Goal: Find specific page/section: Find specific page/section

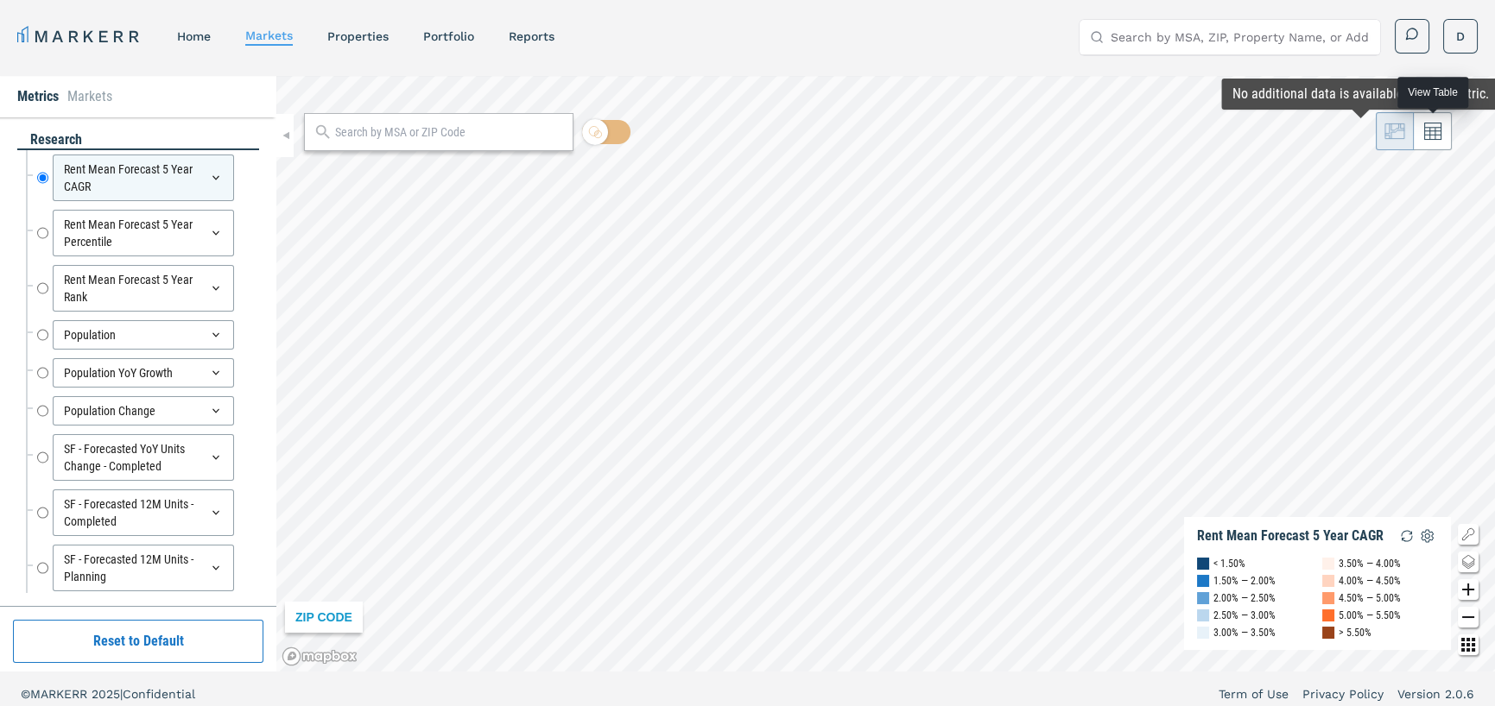
click at [1430, 131] on icon at bounding box center [1432, 131] width 17 height 17
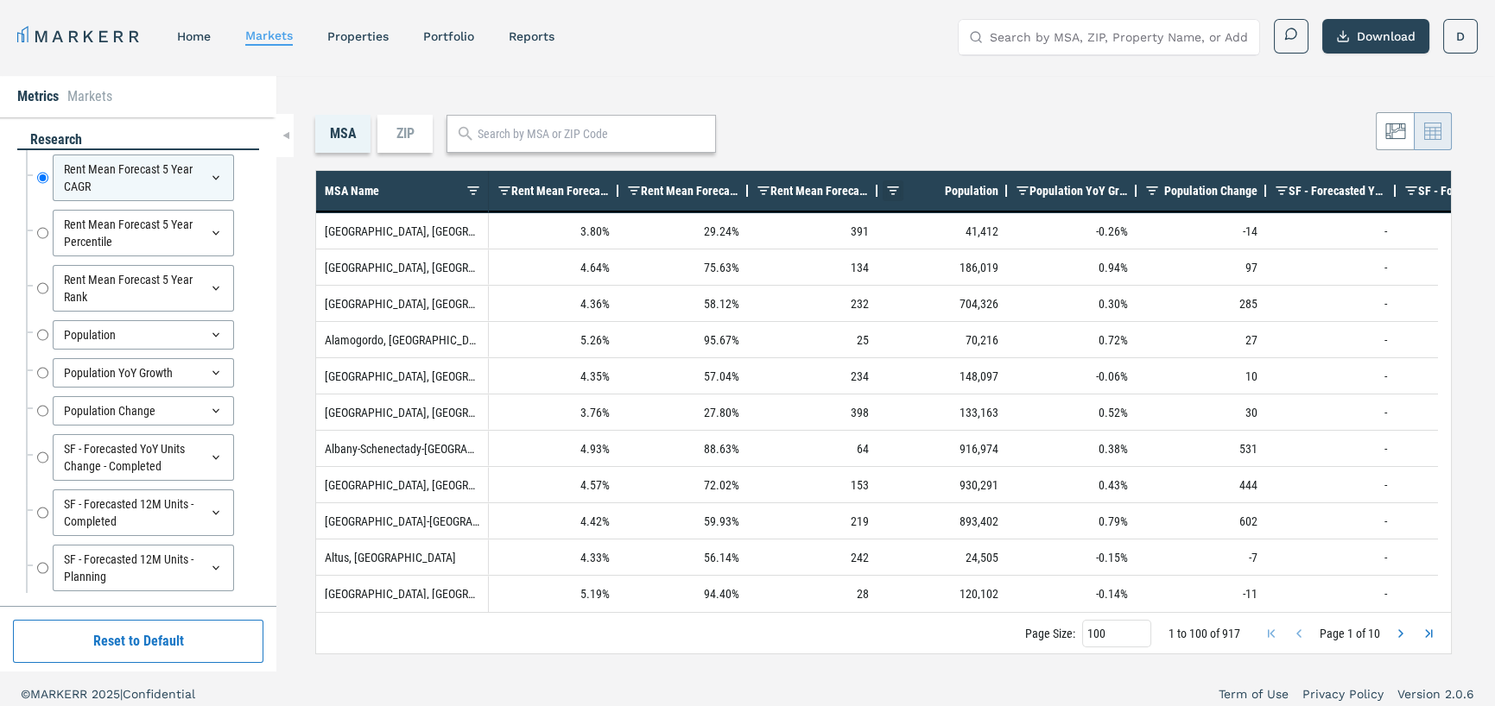
click at [898, 185] on span at bounding box center [893, 191] width 14 height 14
click at [898, 188] on span at bounding box center [893, 191] width 14 height 14
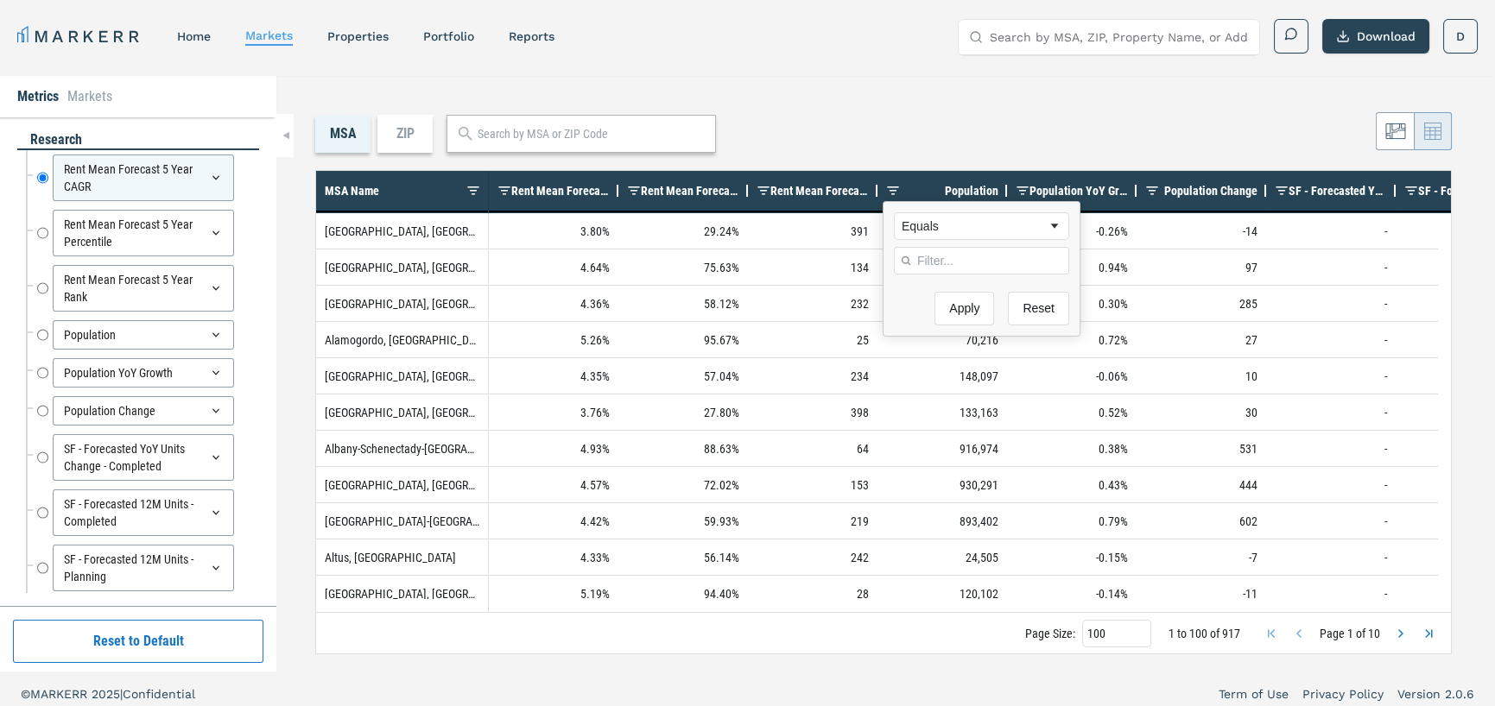
click at [923, 254] on input "Filter Value" at bounding box center [981, 261] width 175 height 28
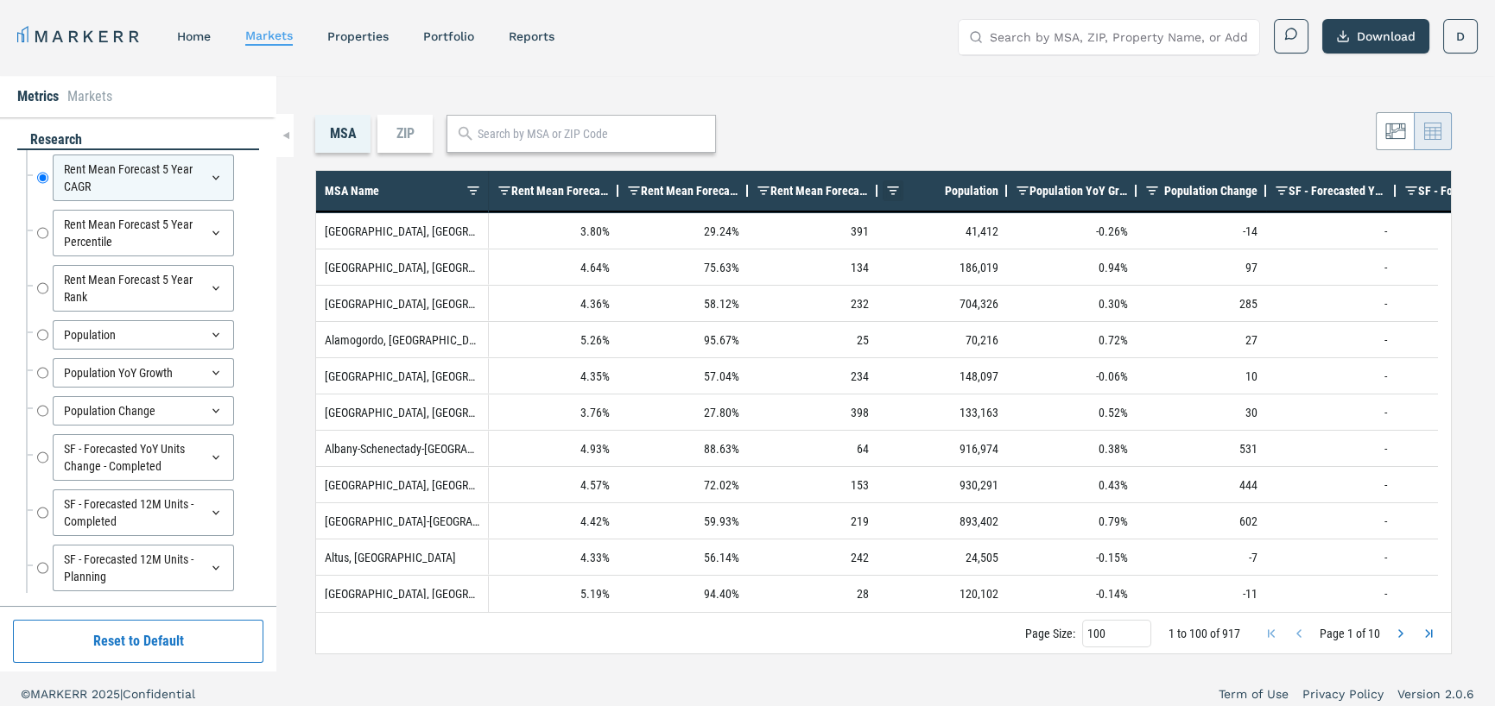
click at [896, 186] on span at bounding box center [893, 191] width 14 height 14
click at [897, 185] on span at bounding box center [893, 191] width 14 height 14
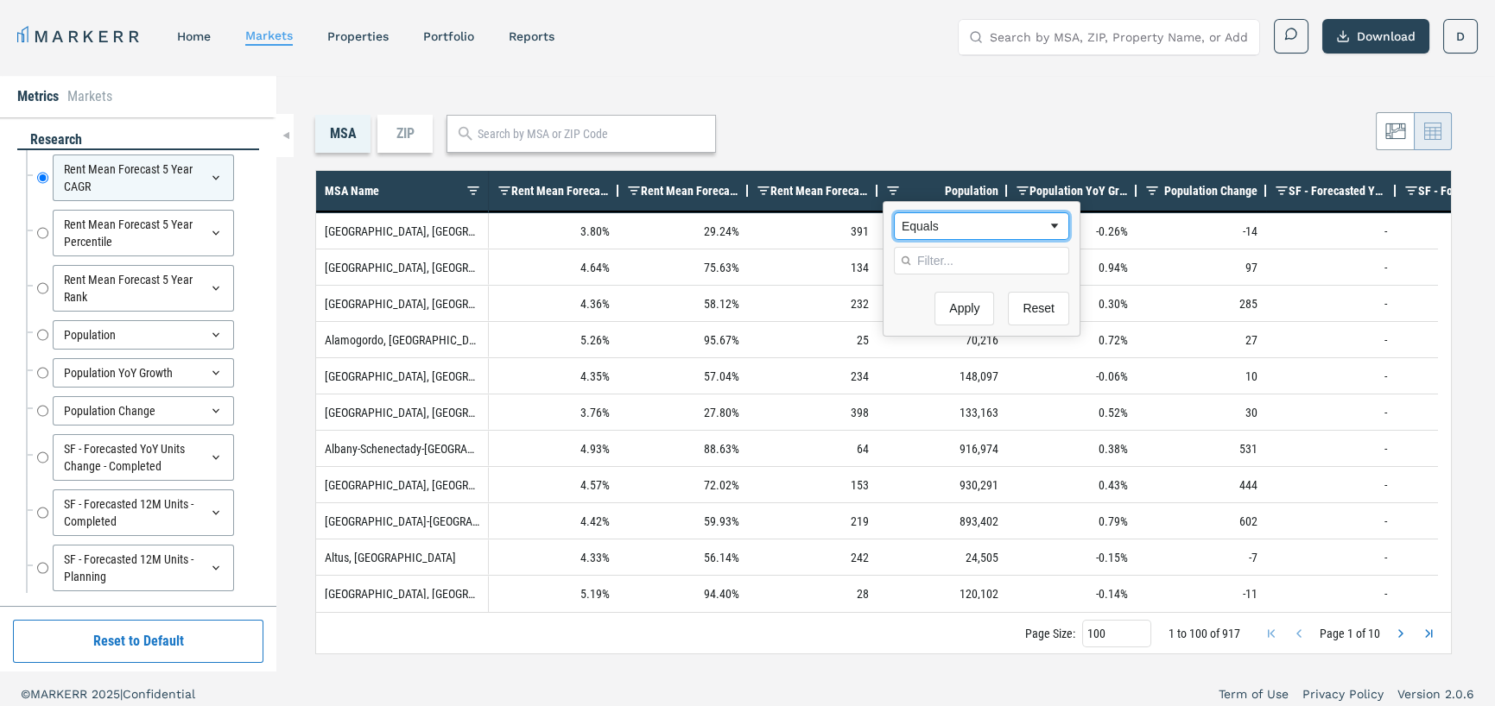
click at [1048, 225] on span "Filtering operator" at bounding box center [1055, 226] width 14 height 14
click at [945, 262] on input "Filter Value" at bounding box center [981, 261] width 175 height 28
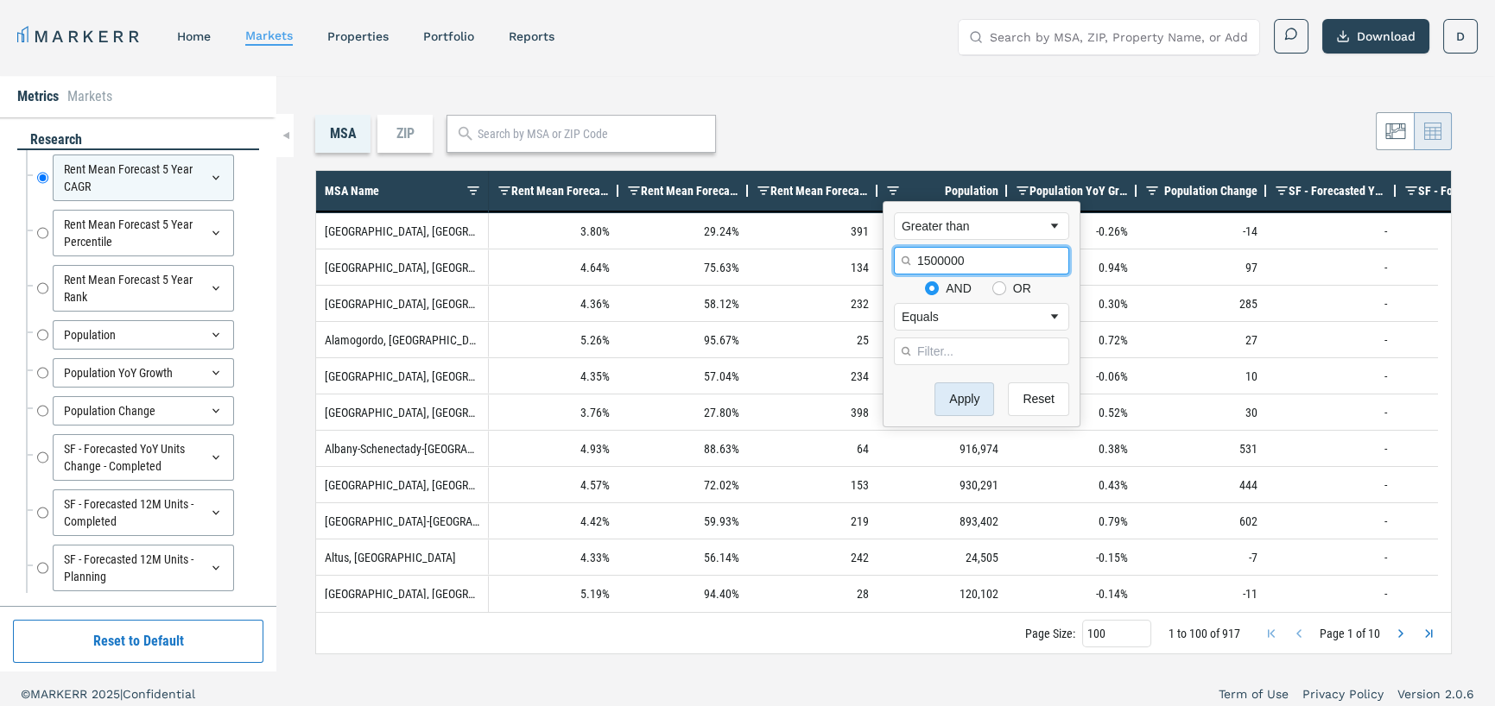
type input "1500000"
click at [955, 394] on button "Apply" at bounding box center [964, 400] width 60 height 34
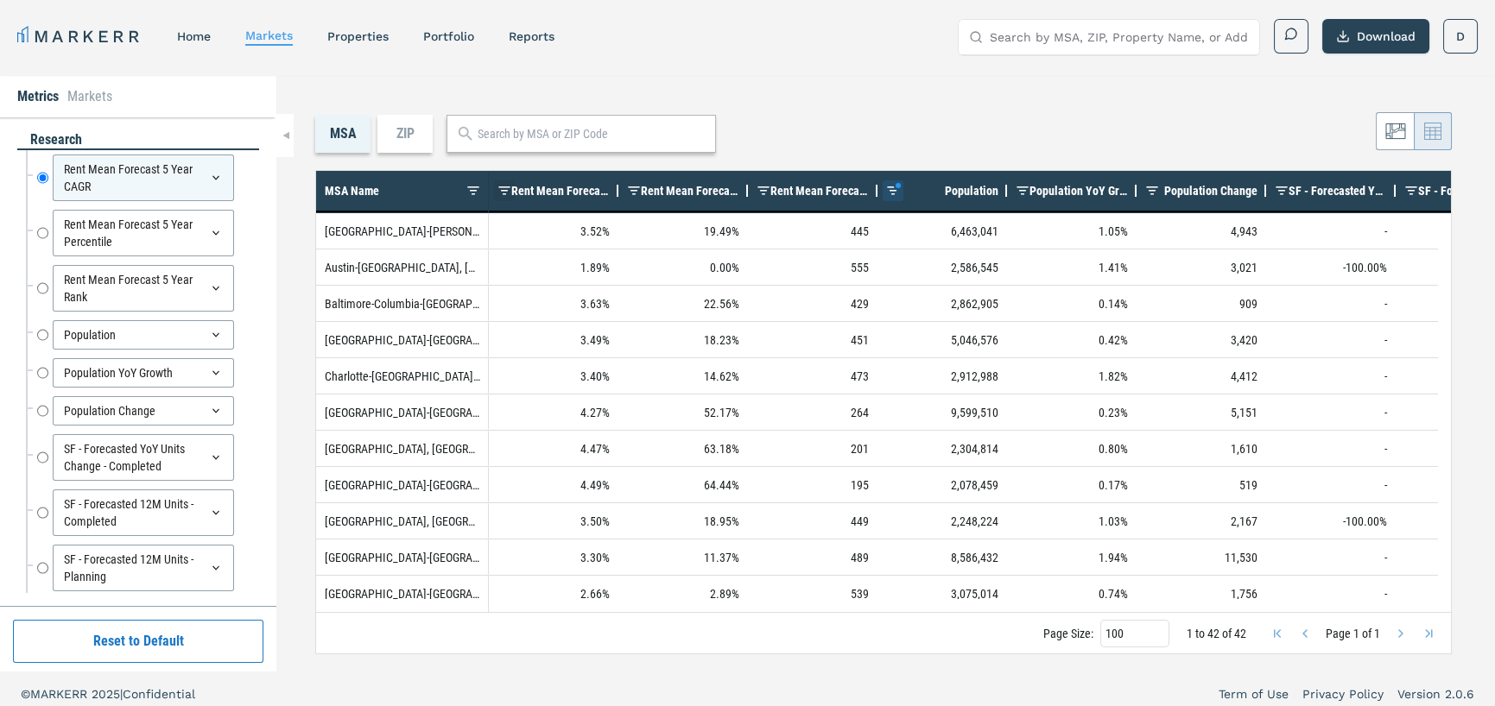
click at [504, 184] on span at bounding box center [504, 191] width 14 height 14
click at [562, 198] on div "Rent Mean Forecast 5 Year CAGR" at bounding box center [560, 190] width 98 height 31
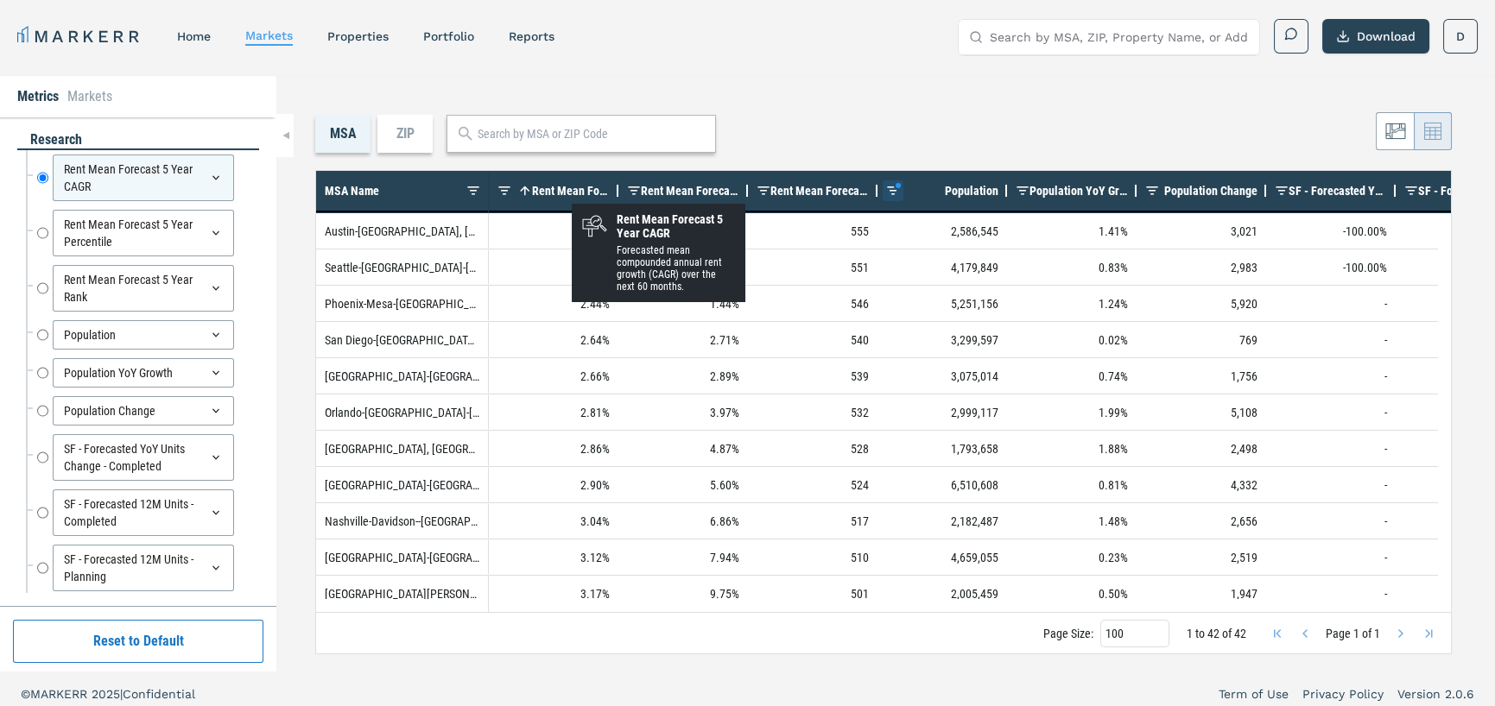
click at [572, 188] on span "Rent Mean Forecast 5 Year CAGR" at bounding box center [571, 191] width 78 height 14
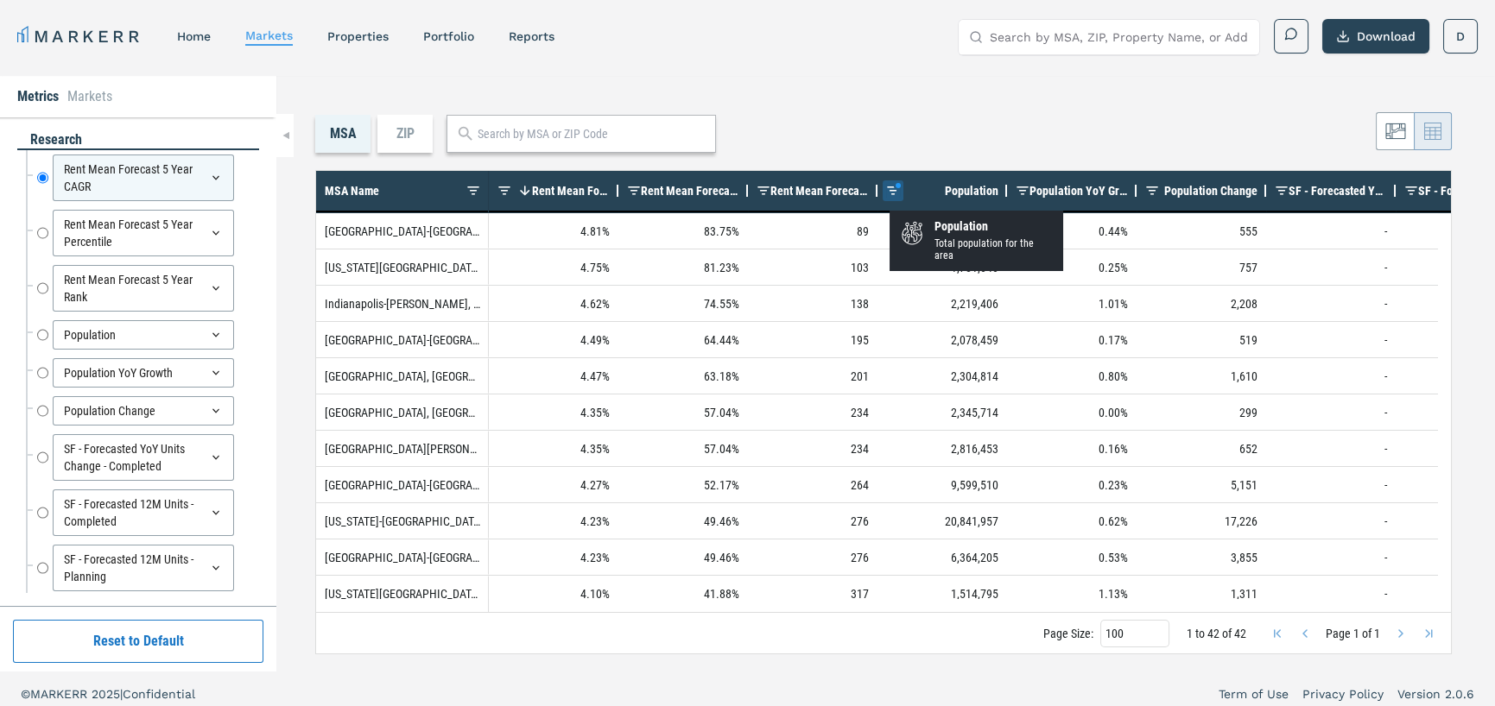
click at [889, 195] on span at bounding box center [893, 191] width 14 height 14
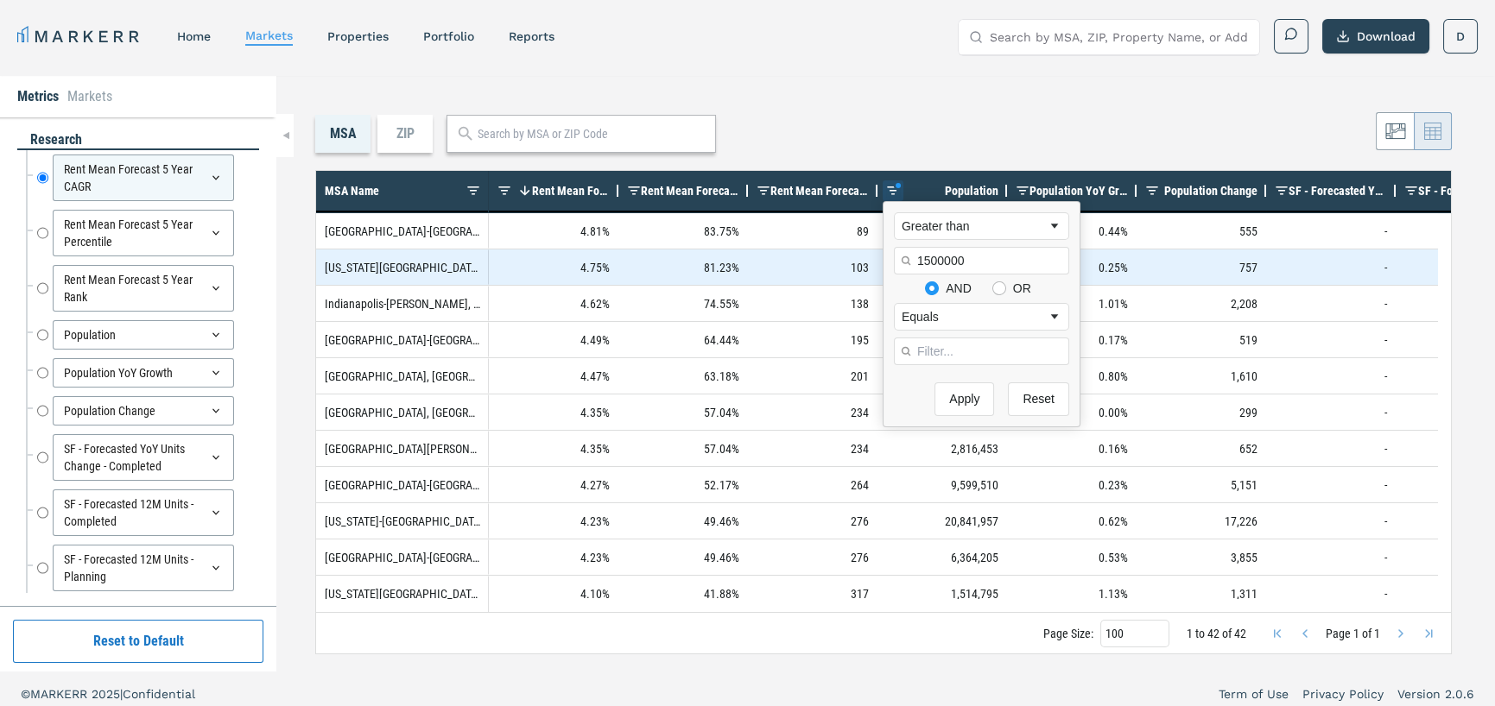
drag, startPoint x: 976, startPoint y: 266, endPoint x: 881, endPoint y: 259, distance: 95.2
click at [881, 259] on body "MARKERR home markets properties Portfolio reports Search by MSA, ZIP, Property …" at bounding box center [747, 358] width 1495 height 717
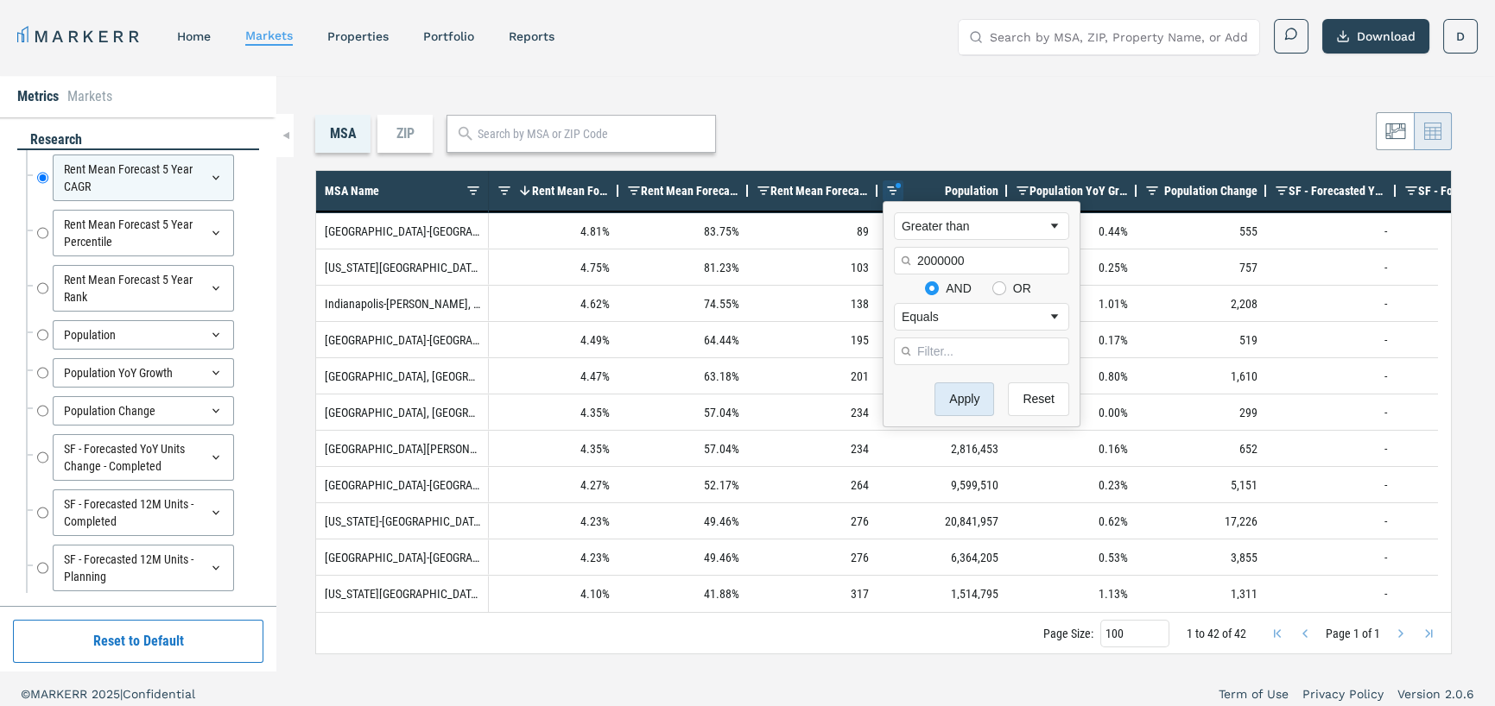
type input "2000000"
click at [961, 396] on button "Apply" at bounding box center [964, 400] width 60 height 34
click at [833, 132] on div "MSA ZIP" at bounding box center [883, 134] width 1136 height 38
